Goal: Navigation & Orientation: Find specific page/section

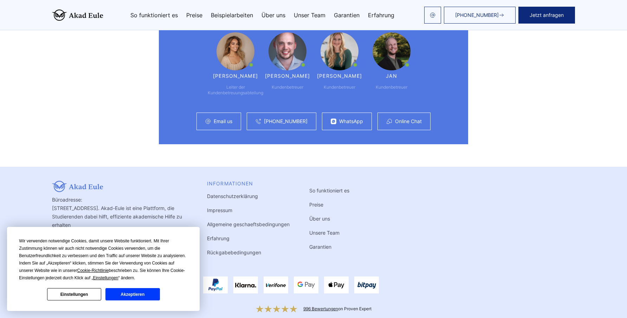
scroll to position [4634, 0]
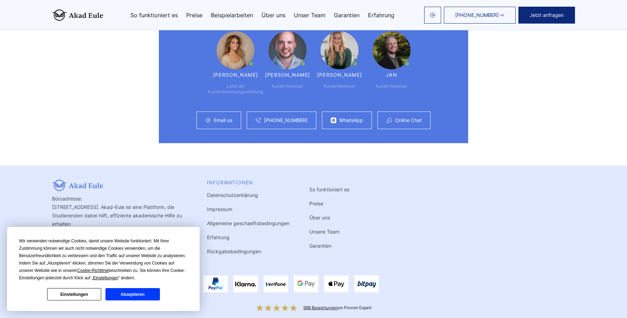
click at [77, 297] on button "Einstellungen" at bounding box center [74, 294] width 54 height 12
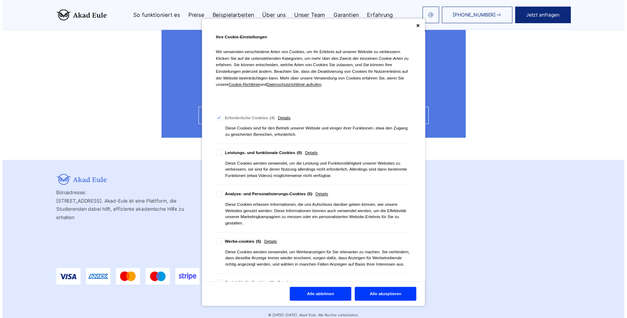
scroll to position [0, 0]
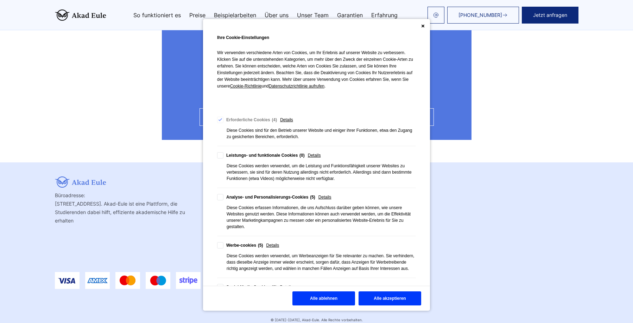
click at [325, 302] on button "Alle ablehnen" at bounding box center [323, 298] width 63 height 14
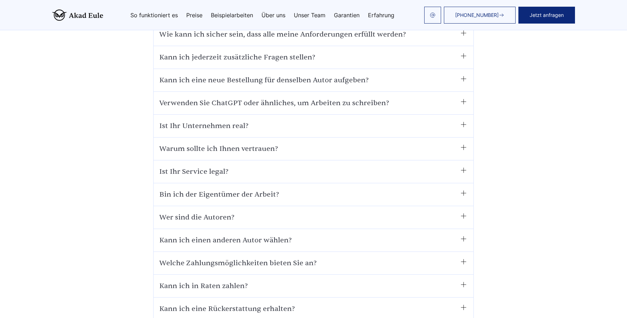
scroll to position [4294, 0]
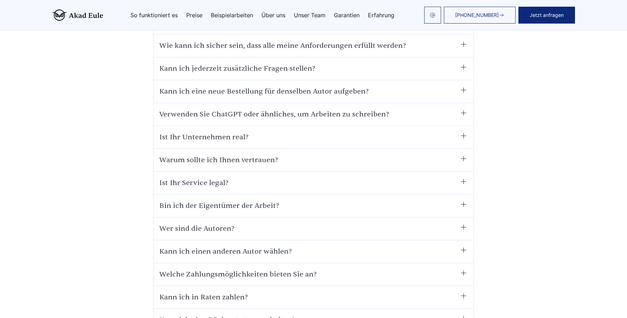
click at [304, 15] on link "Unser Team" at bounding box center [310, 15] width 32 height 6
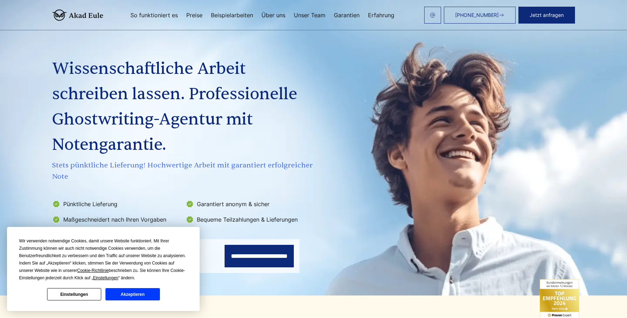
click at [80, 296] on button "Einstellungen" at bounding box center [74, 294] width 54 height 12
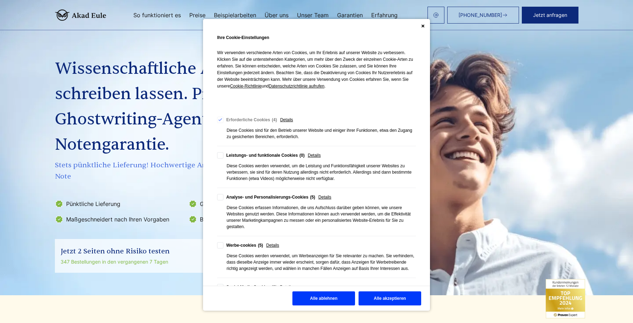
click at [297, 300] on button "Alle ablehnen" at bounding box center [323, 298] width 63 height 14
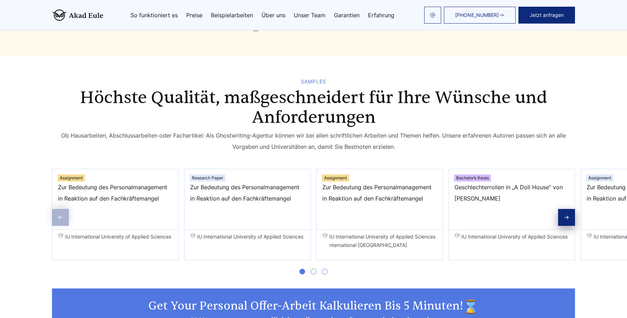
scroll to position [1090, 0]
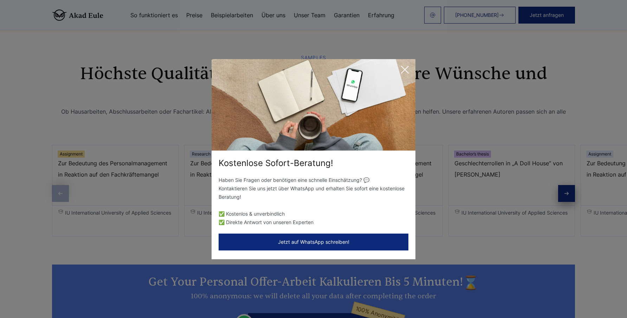
click at [407, 70] on icon at bounding box center [405, 70] width 14 height 14
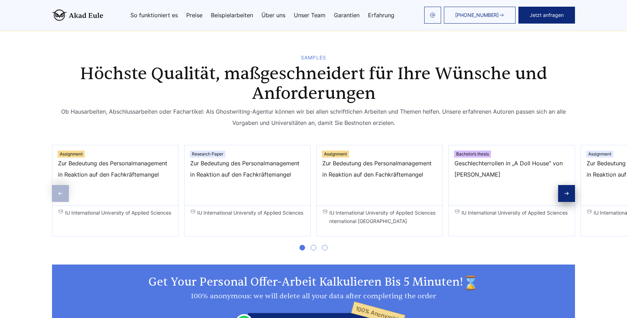
click at [563, 185] on div "Next slide" at bounding box center [566, 193] width 17 height 17
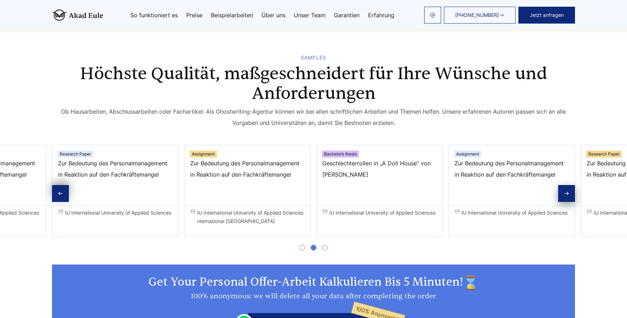
click at [564, 191] on icon "Next slide" at bounding box center [567, 194] width 6 height 6
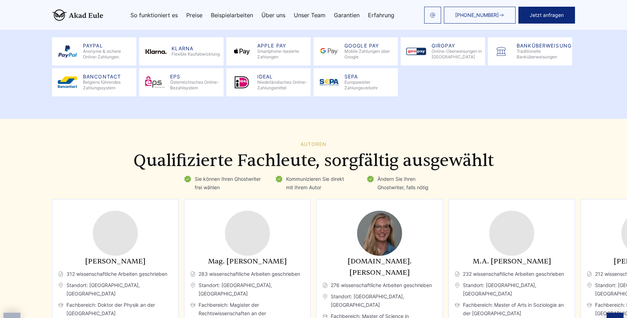
scroll to position [1864, 0]
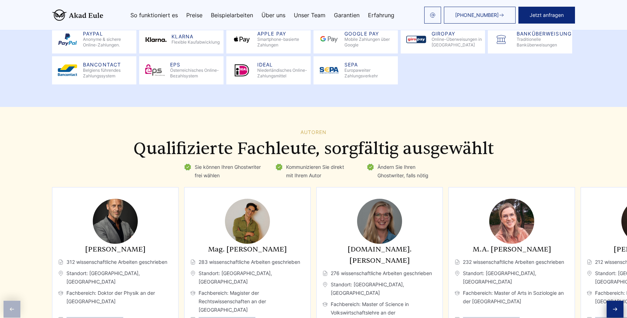
click at [614, 301] on div "Next slide" at bounding box center [615, 309] width 17 height 17
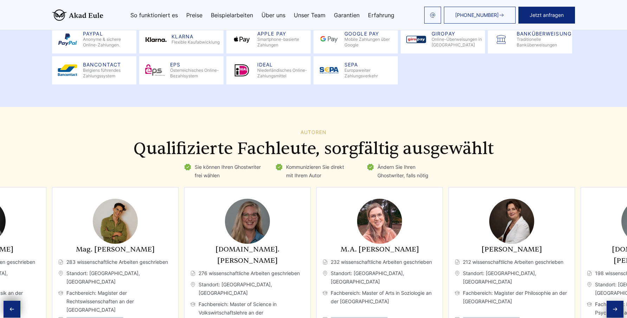
click at [610, 301] on div "Next slide" at bounding box center [615, 309] width 17 height 17
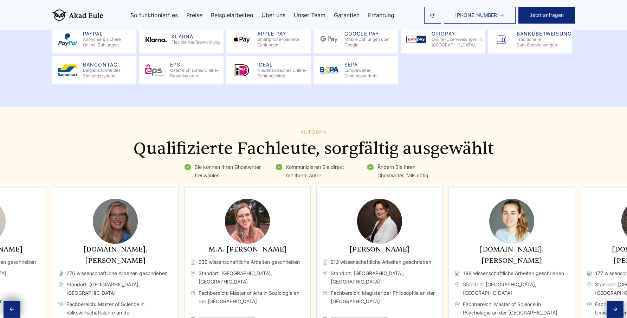
click at [610, 301] on div "Next slide" at bounding box center [615, 309] width 17 height 17
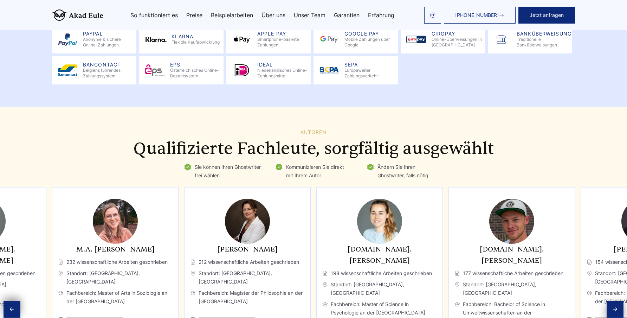
click at [610, 301] on div "Next slide" at bounding box center [615, 309] width 17 height 17
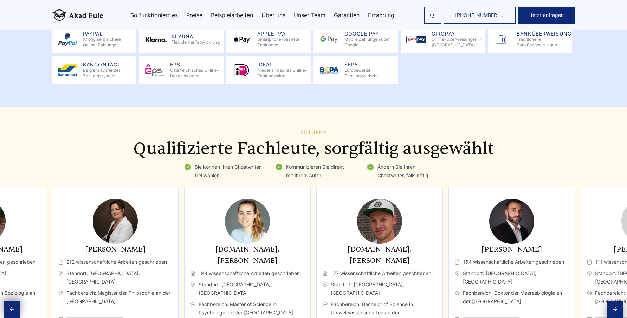
click at [610, 301] on div "Next slide" at bounding box center [615, 309] width 17 height 17
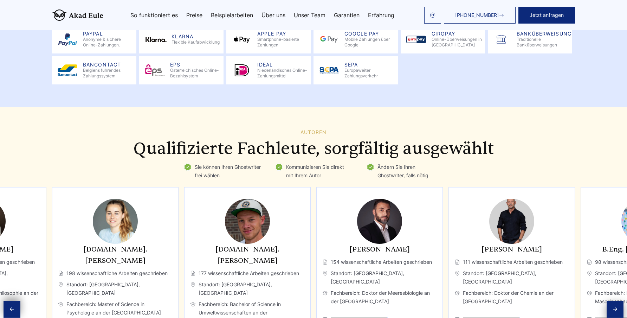
click at [611, 301] on div "Next slide" at bounding box center [615, 309] width 17 height 17
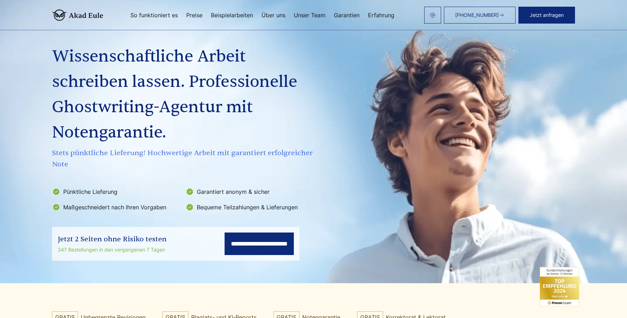
scroll to position [0, 0]
